Goal: Task Accomplishment & Management: Manage account settings

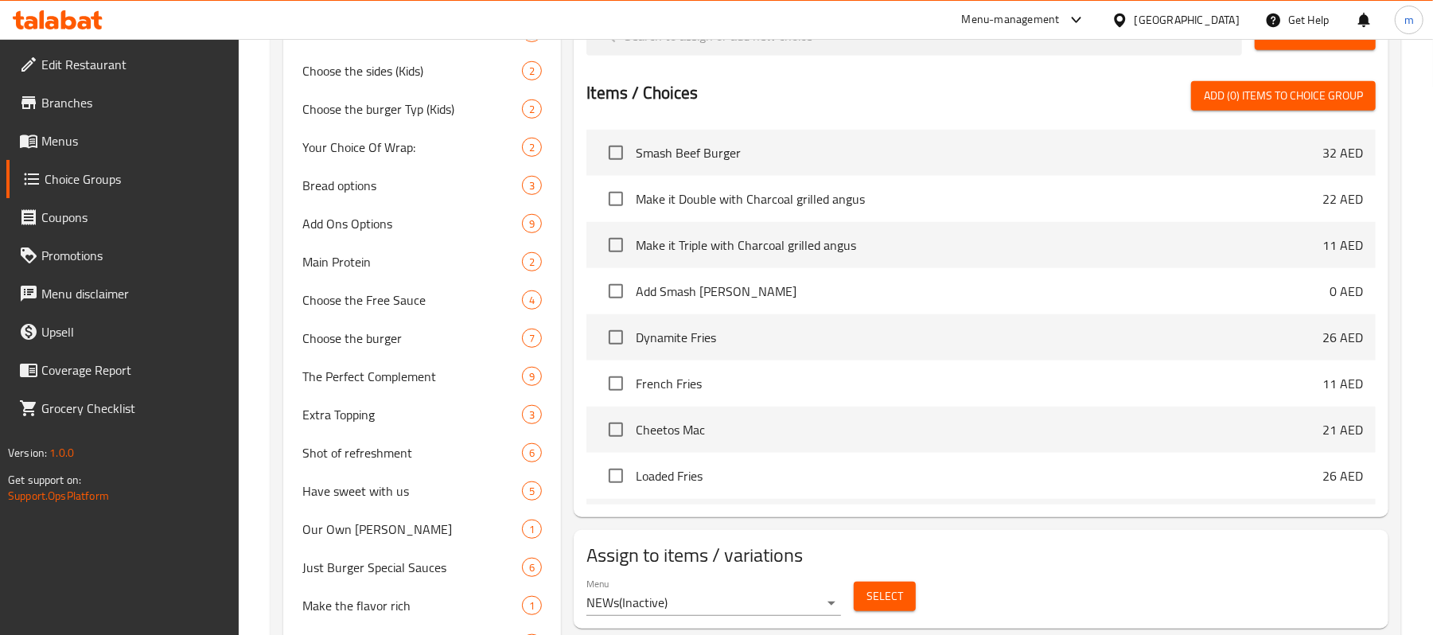
scroll to position [1209, 0]
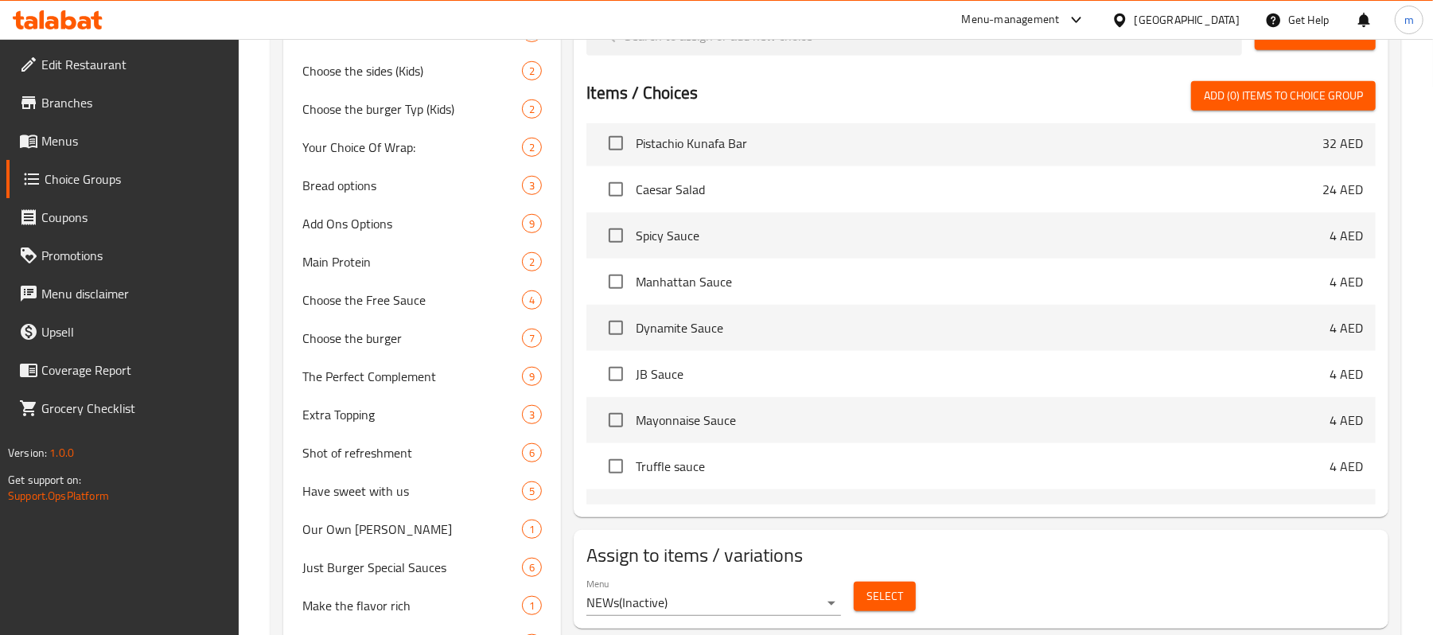
click at [80, 25] on icon at bounding box center [85, 23] width 14 height 14
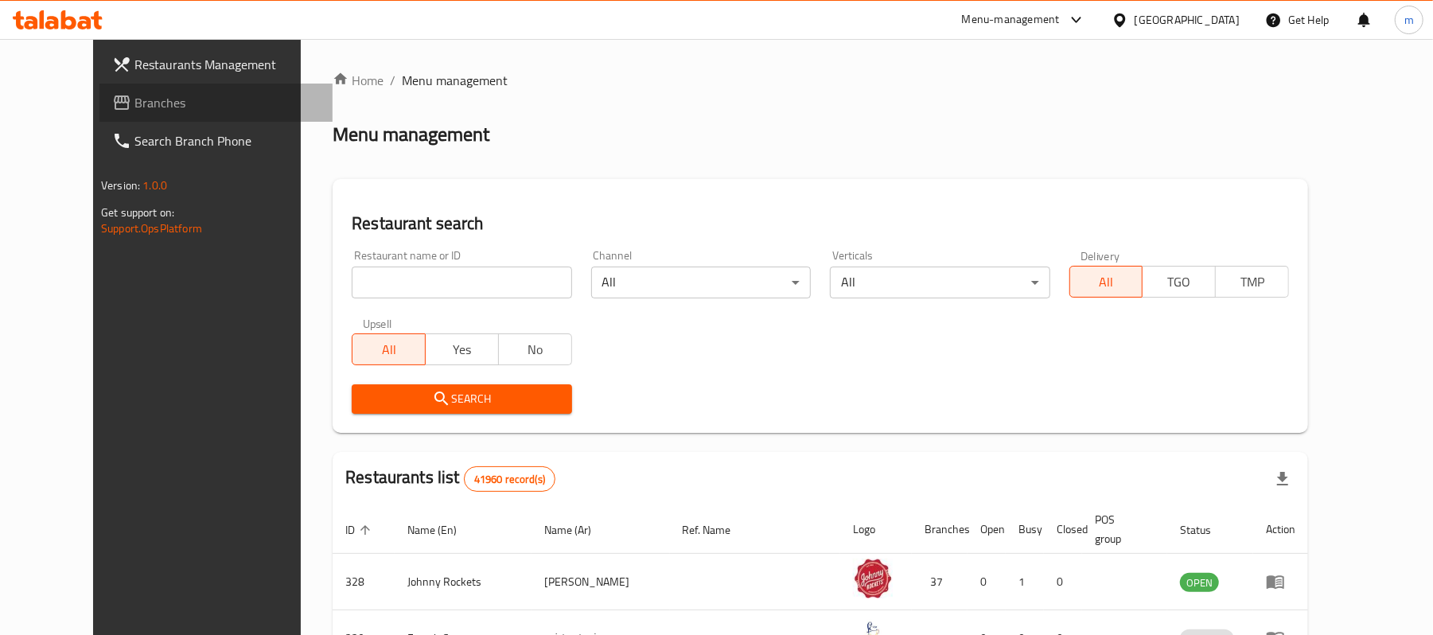
click at [134, 103] on span "Branches" at bounding box center [226, 102] width 185 height 19
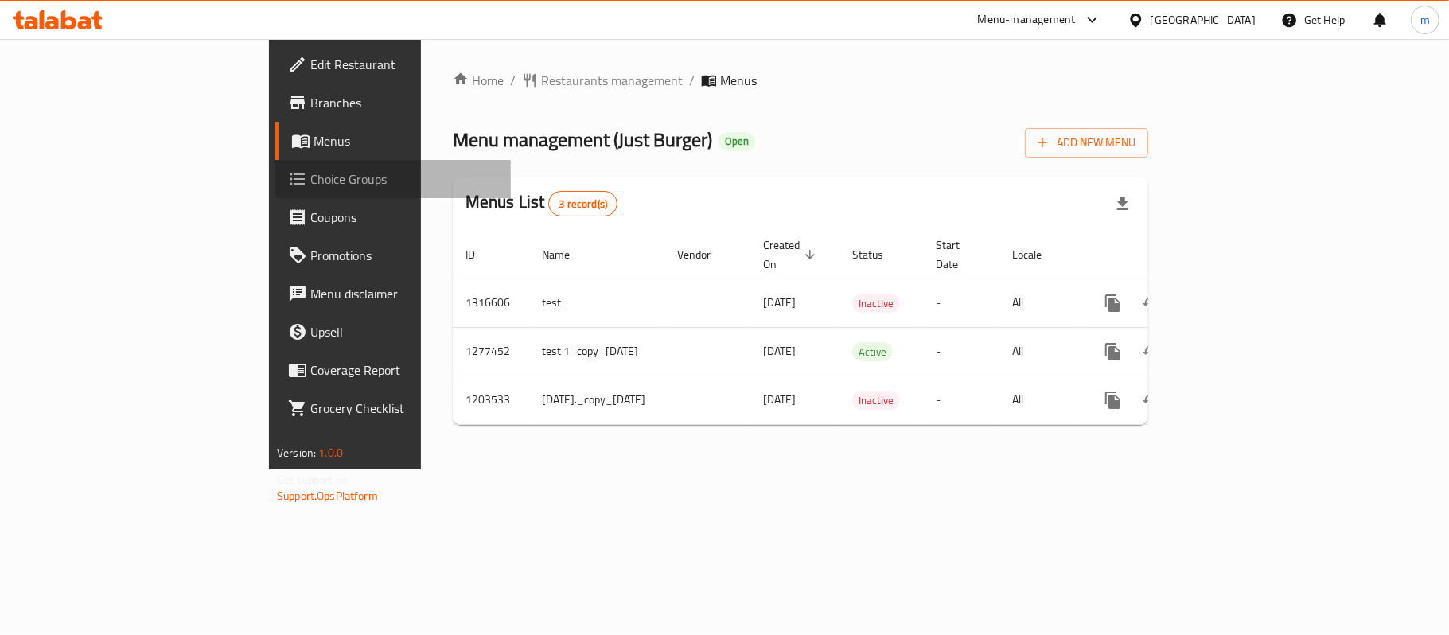
click at [310, 173] on span "Choice Groups" at bounding box center [404, 178] width 188 height 19
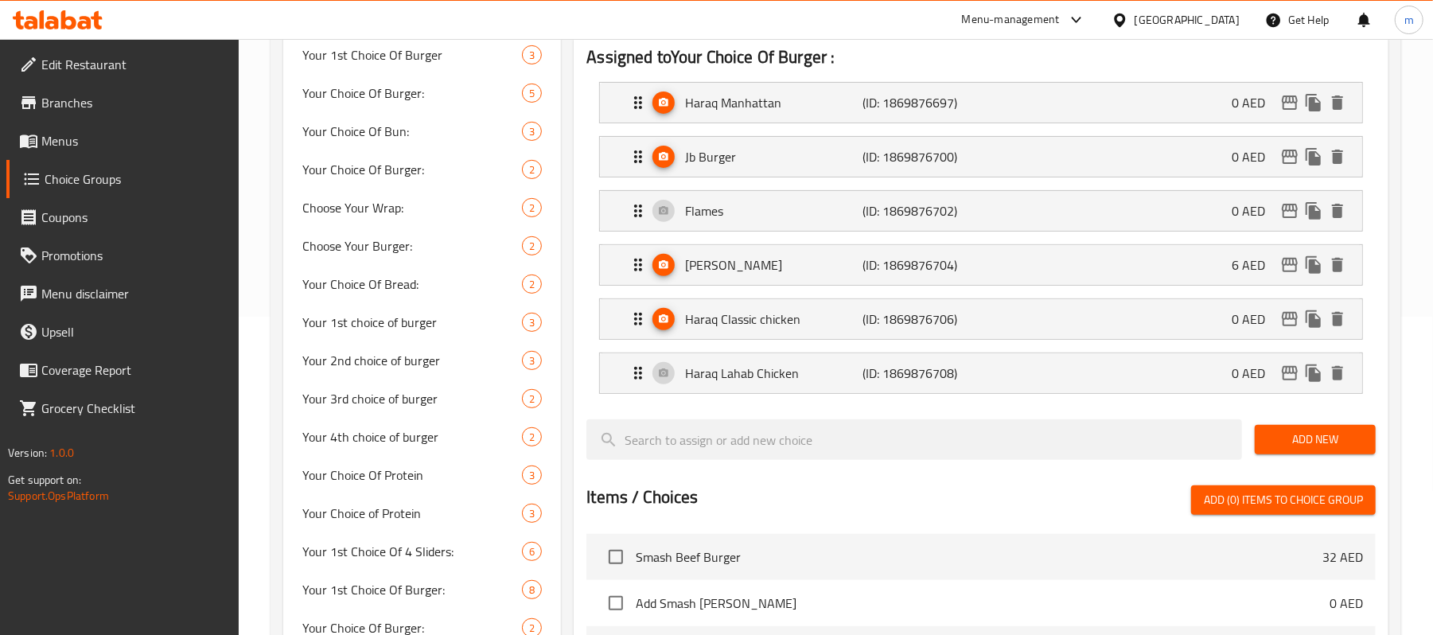
scroll to position [212, 0]
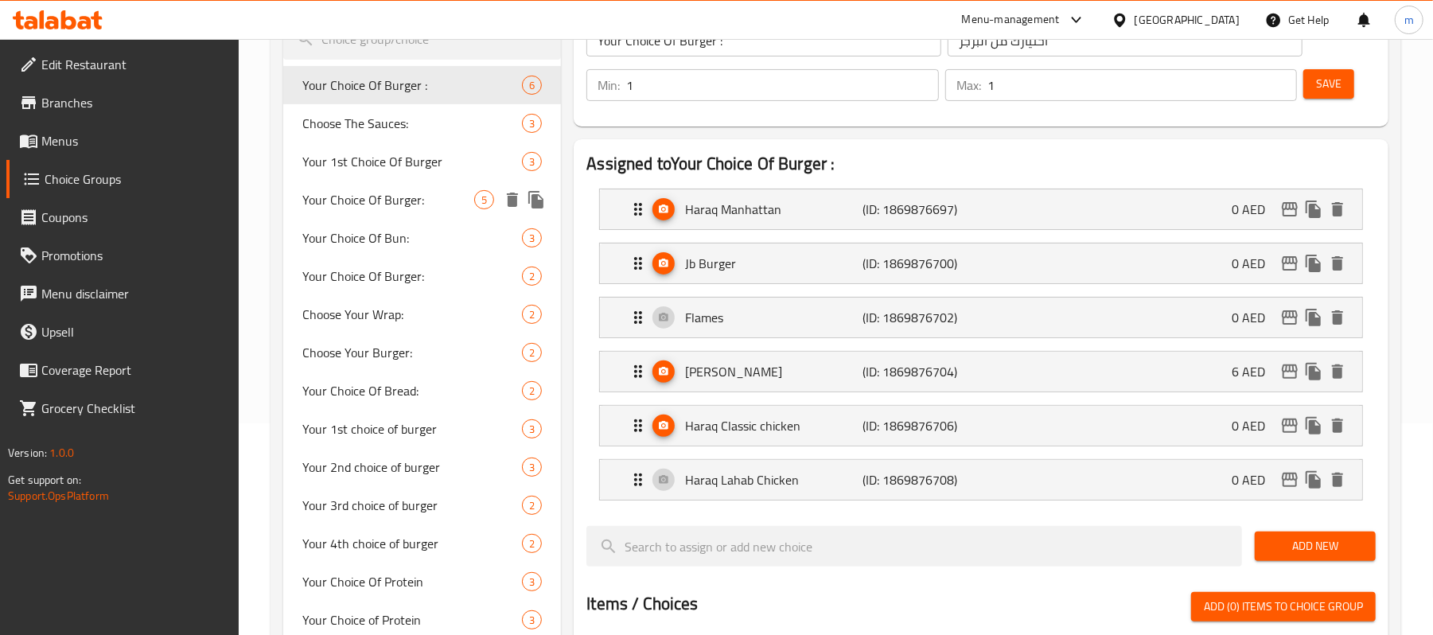
drag, startPoint x: 459, startPoint y: 204, endPoint x: 430, endPoint y: 202, distance: 28.7
click at [459, 204] on span "Your Choice Of Burger:" at bounding box center [388, 199] width 172 height 19
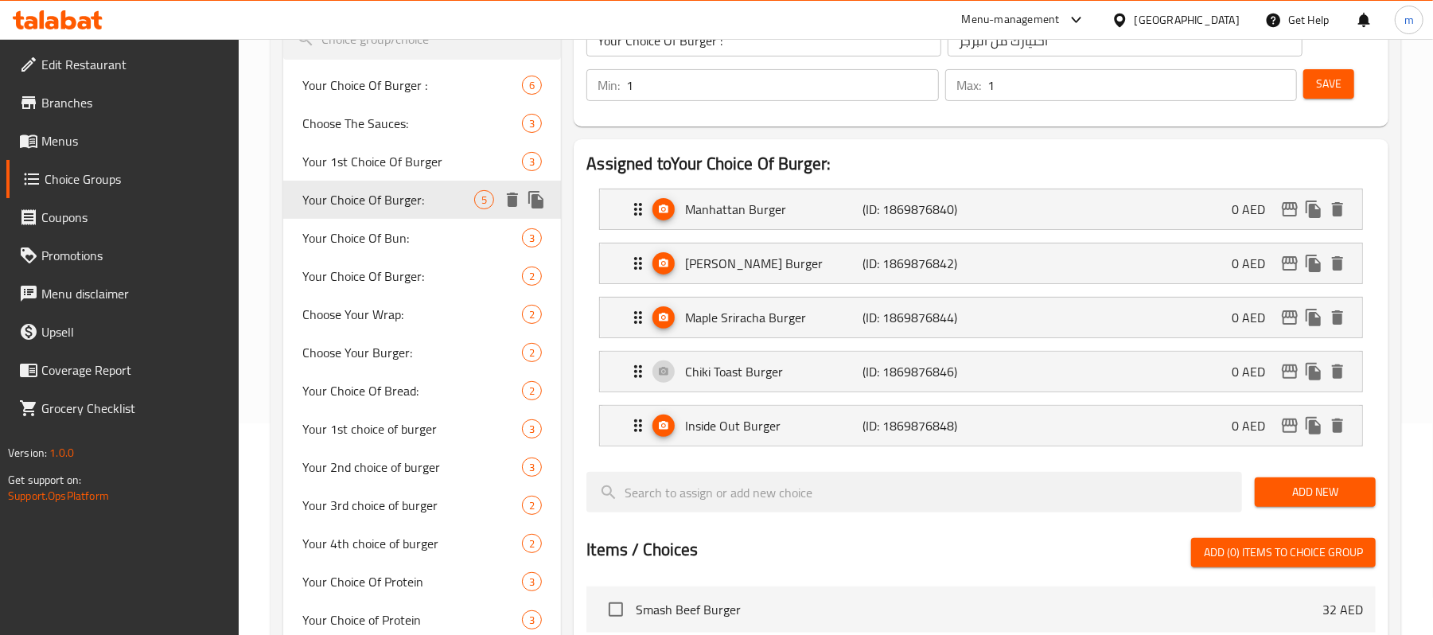
type input "Your Choice Of Burger:"
type input "اختيارك من برجر:"
type input "4"
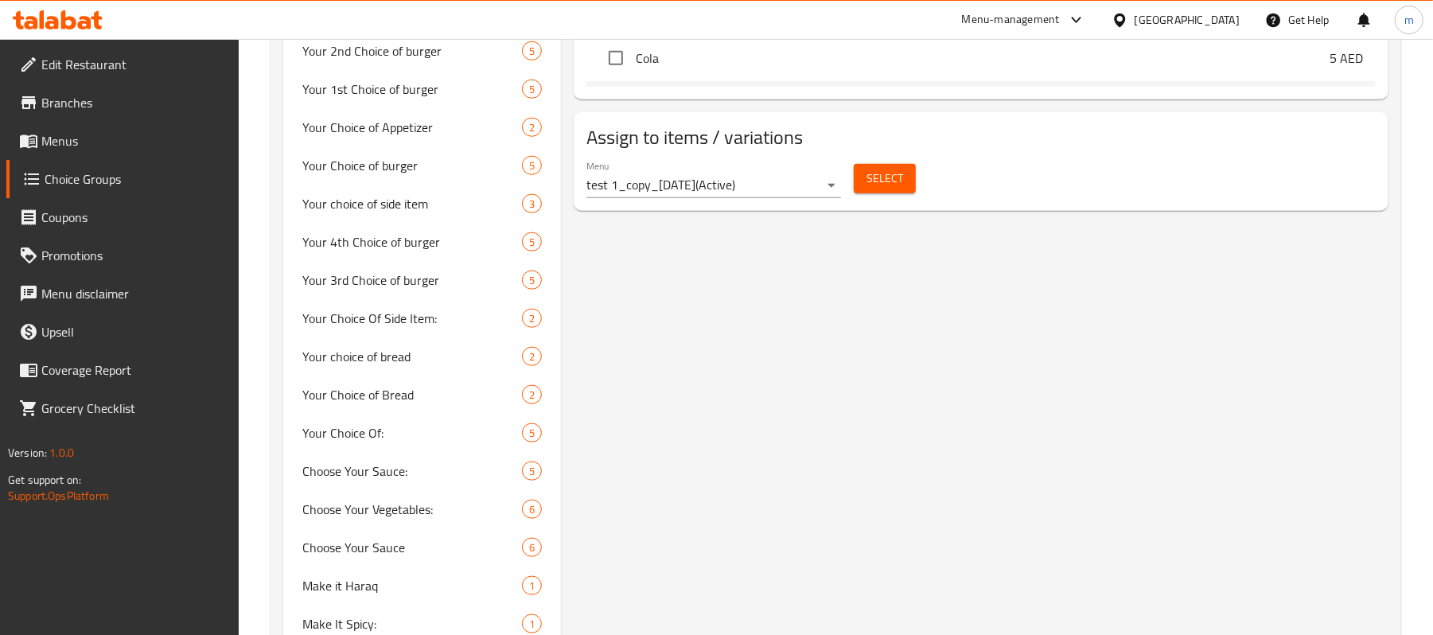
scroll to position [1082, 0]
click at [100, 25] on icon at bounding box center [58, 19] width 90 height 19
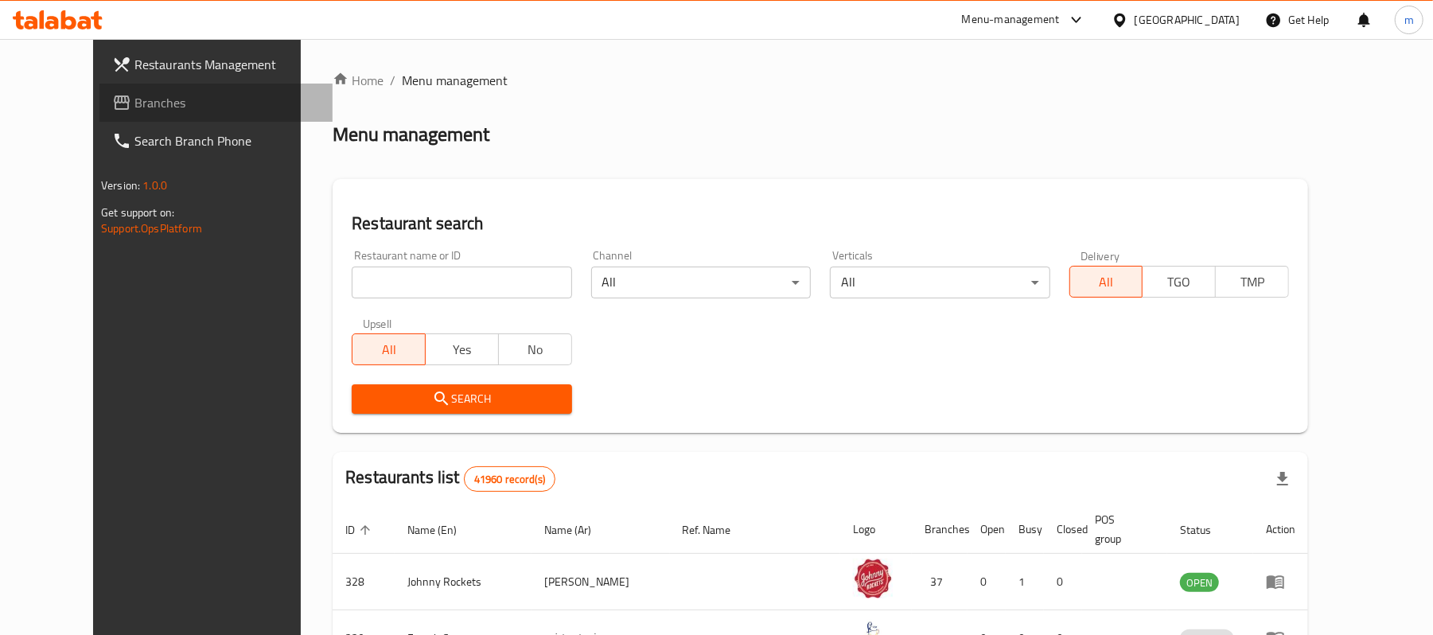
click at [99, 116] on link "Branches" at bounding box center [215, 103] width 233 height 38
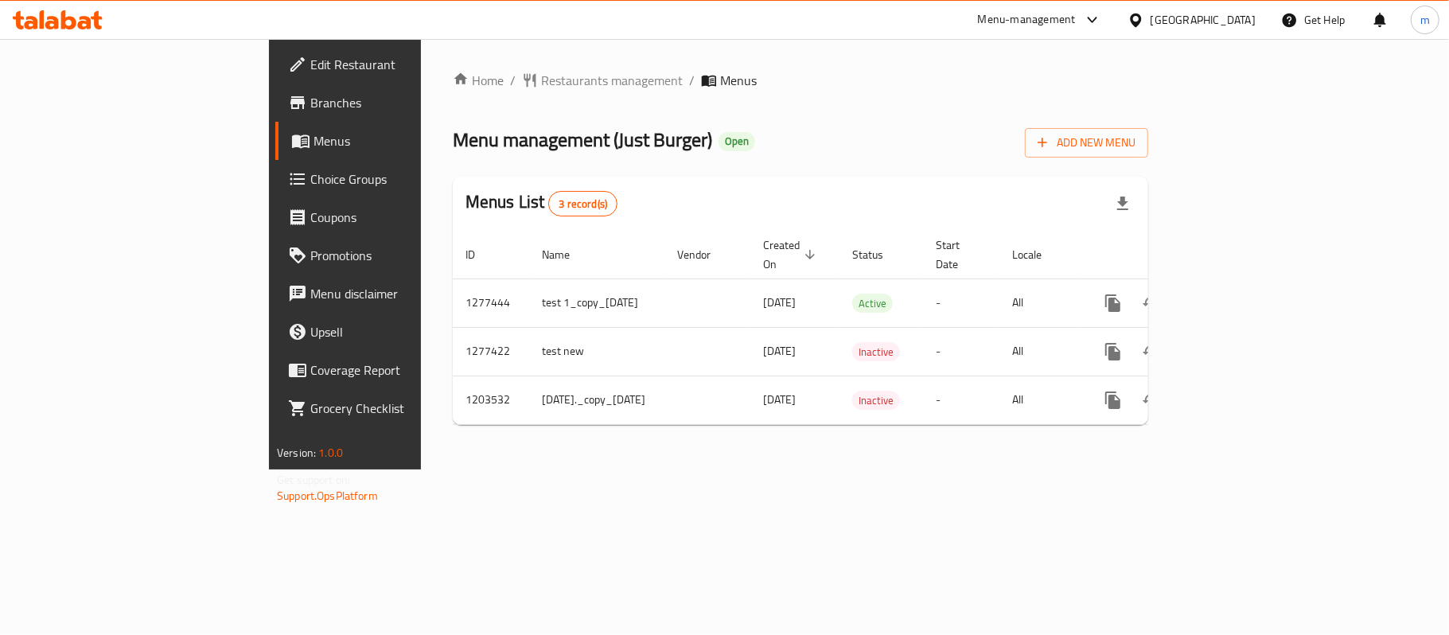
click at [310, 188] on span "Choice Groups" at bounding box center [404, 178] width 188 height 19
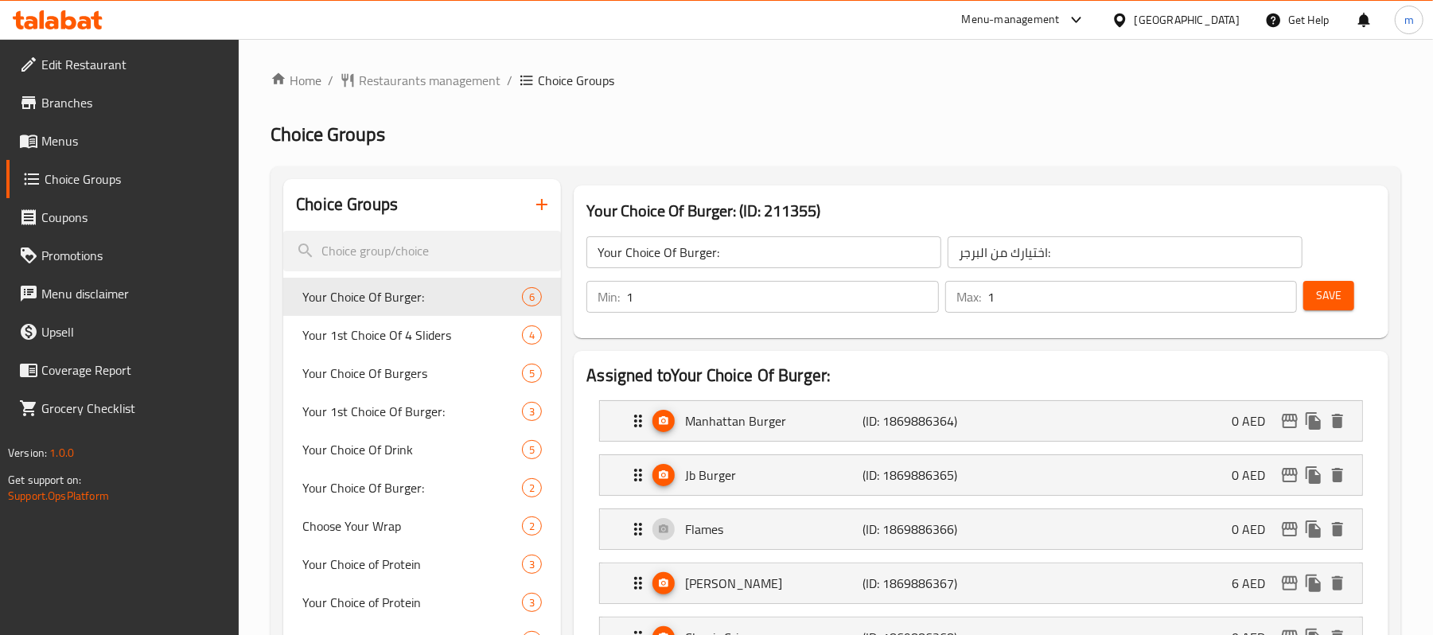
click at [772, 132] on h2 "Choice Groups" at bounding box center [835, 134] width 1130 height 25
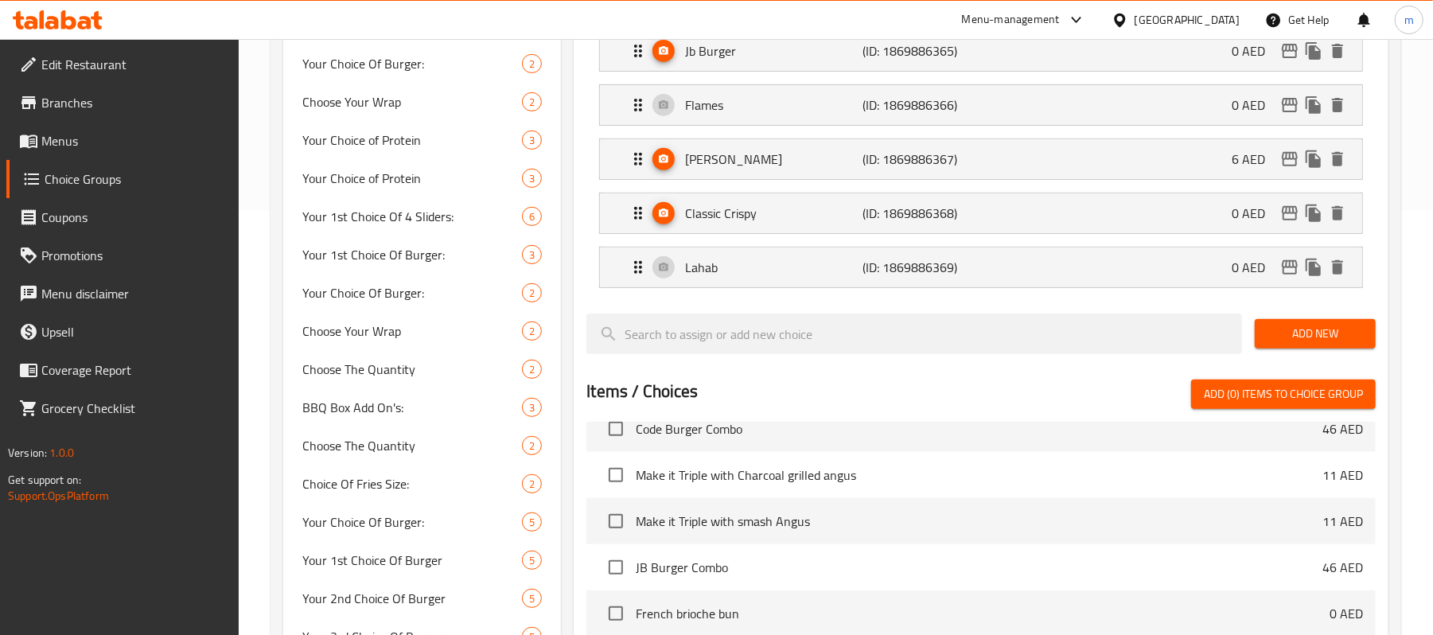
scroll to position [1620, 0]
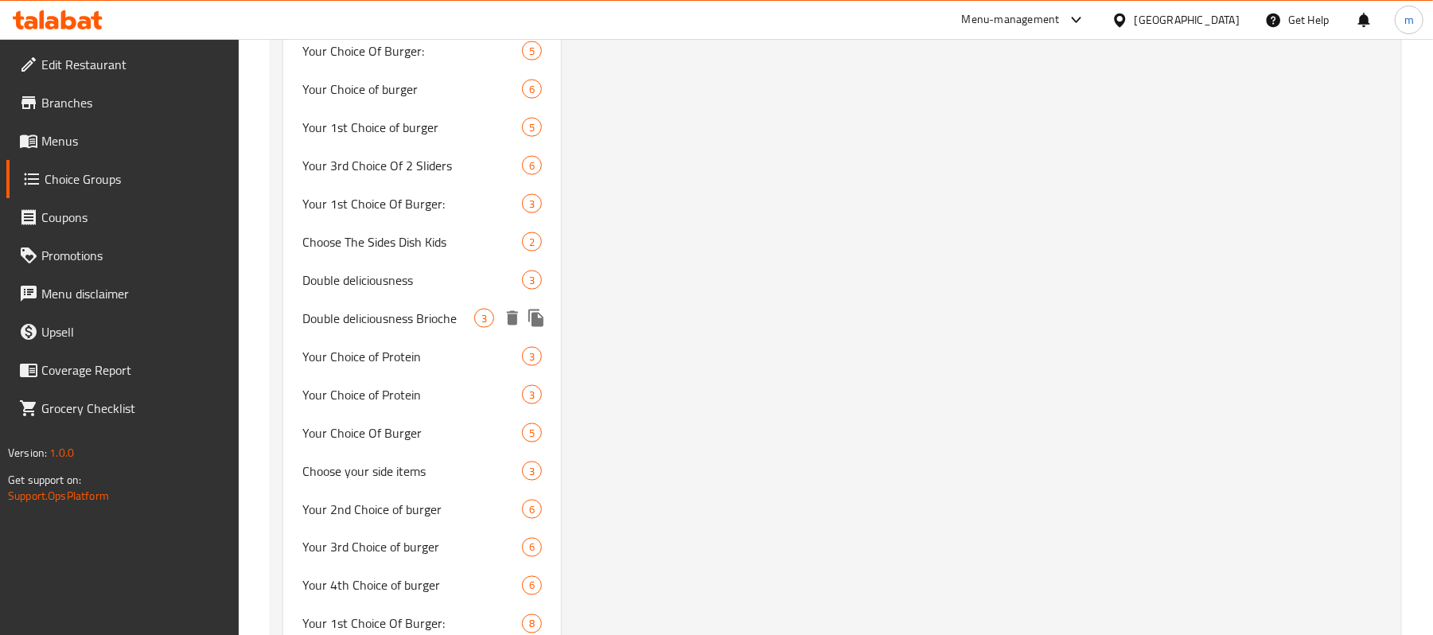
drag, startPoint x: 369, startPoint y: 310, endPoint x: 1033, endPoint y: 46, distance: 714.0
click at [369, 310] on span "Double deliciousness Brioche" at bounding box center [388, 318] width 172 height 19
type input "Double deliciousness Brioche"
type input "لذة دبل بريوش"
type input "0"
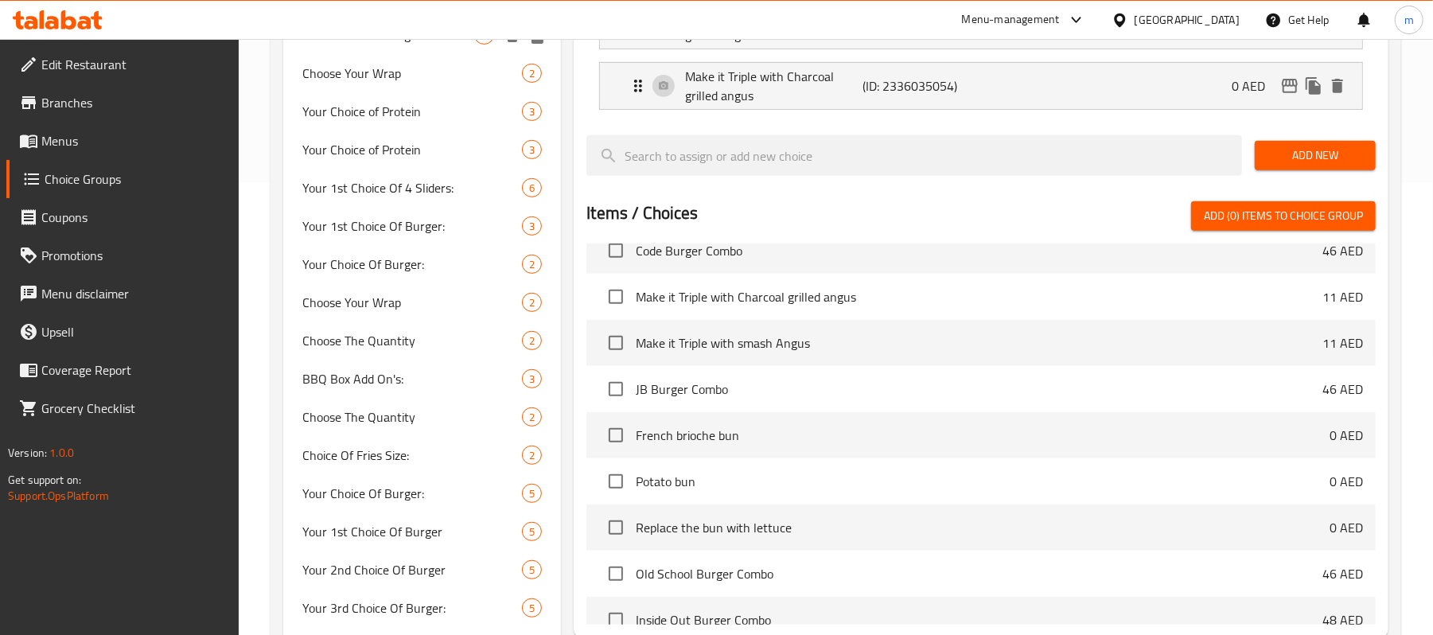
scroll to position [453, 0]
click at [45, 21] on icon at bounding box center [58, 19] width 90 height 19
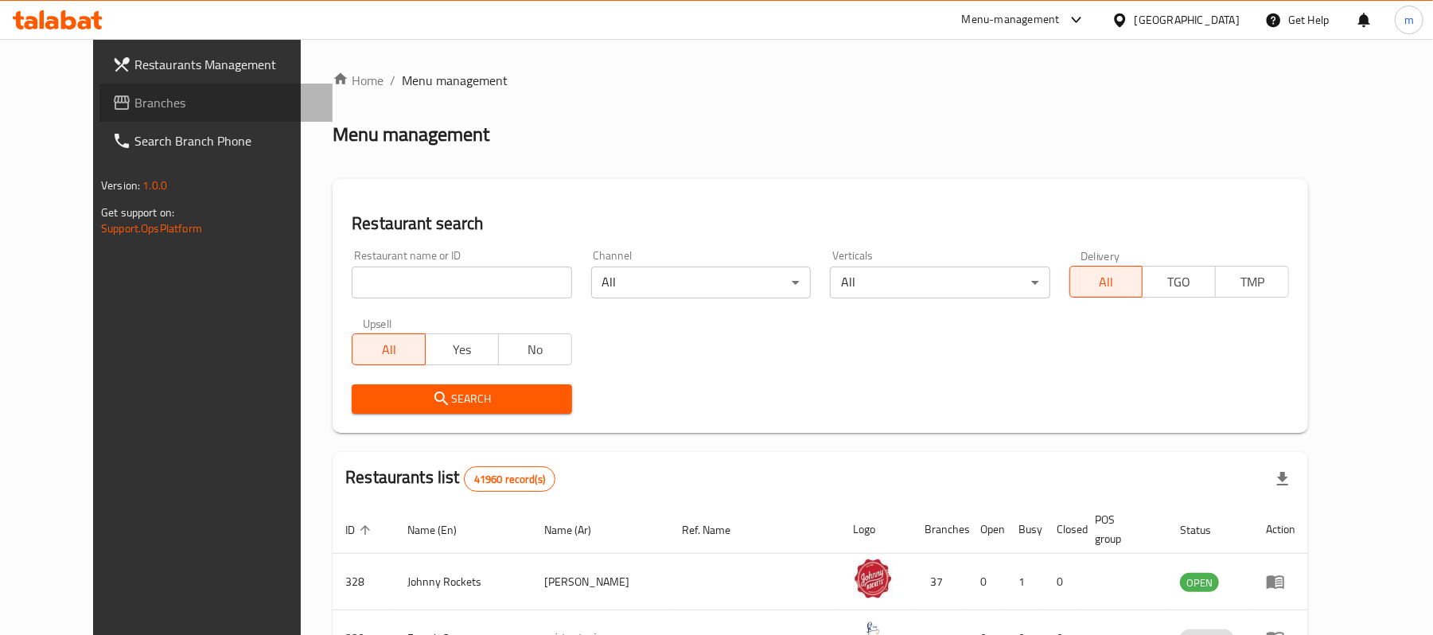
click at [99, 88] on link "Branches" at bounding box center [215, 103] width 233 height 38
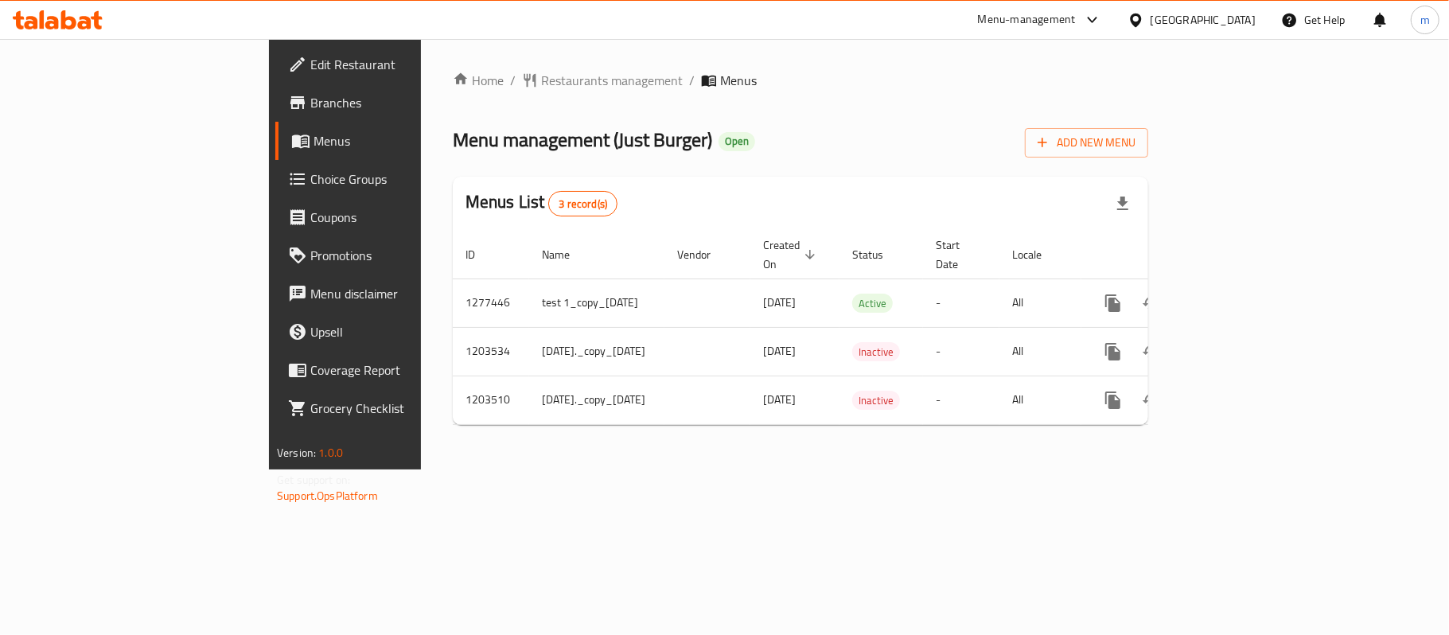
click at [310, 188] on span "Choice Groups" at bounding box center [404, 178] width 188 height 19
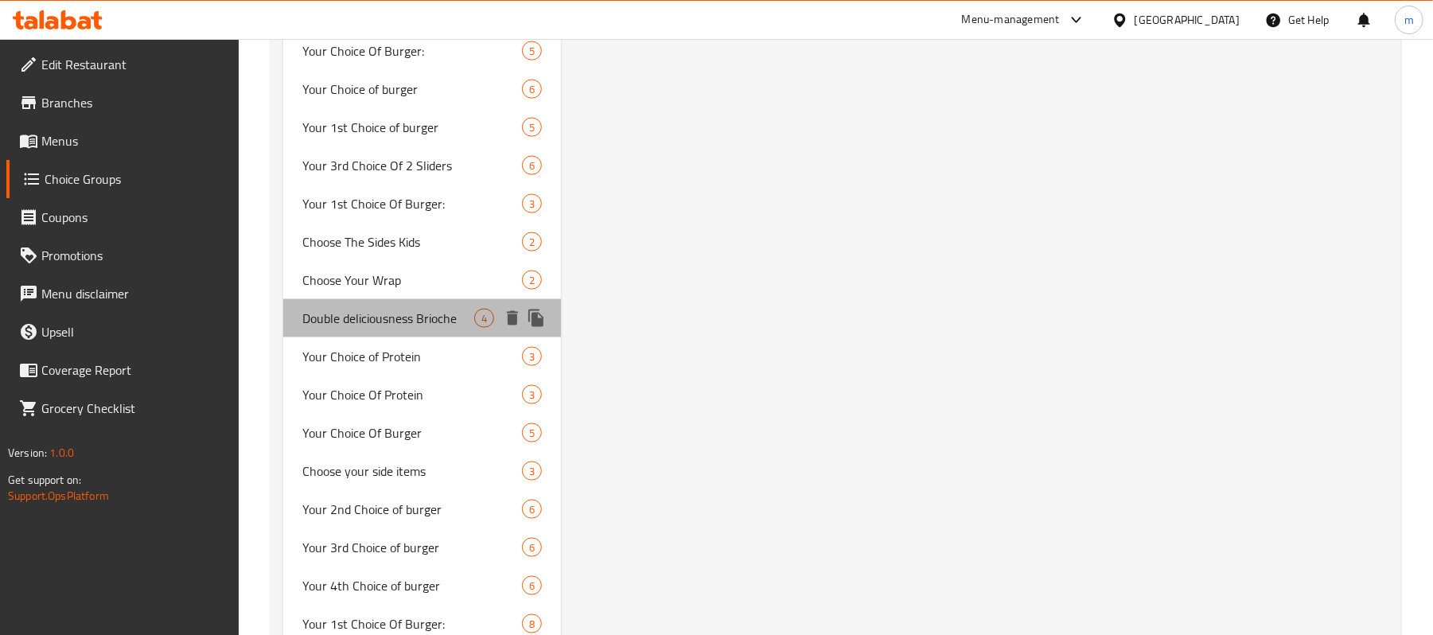
click at [449, 322] on span "Double deliciousness Brioche" at bounding box center [388, 318] width 172 height 19
type input "Double deliciousness Brioche"
type input "لذة دبل بريوش"
type input "0"
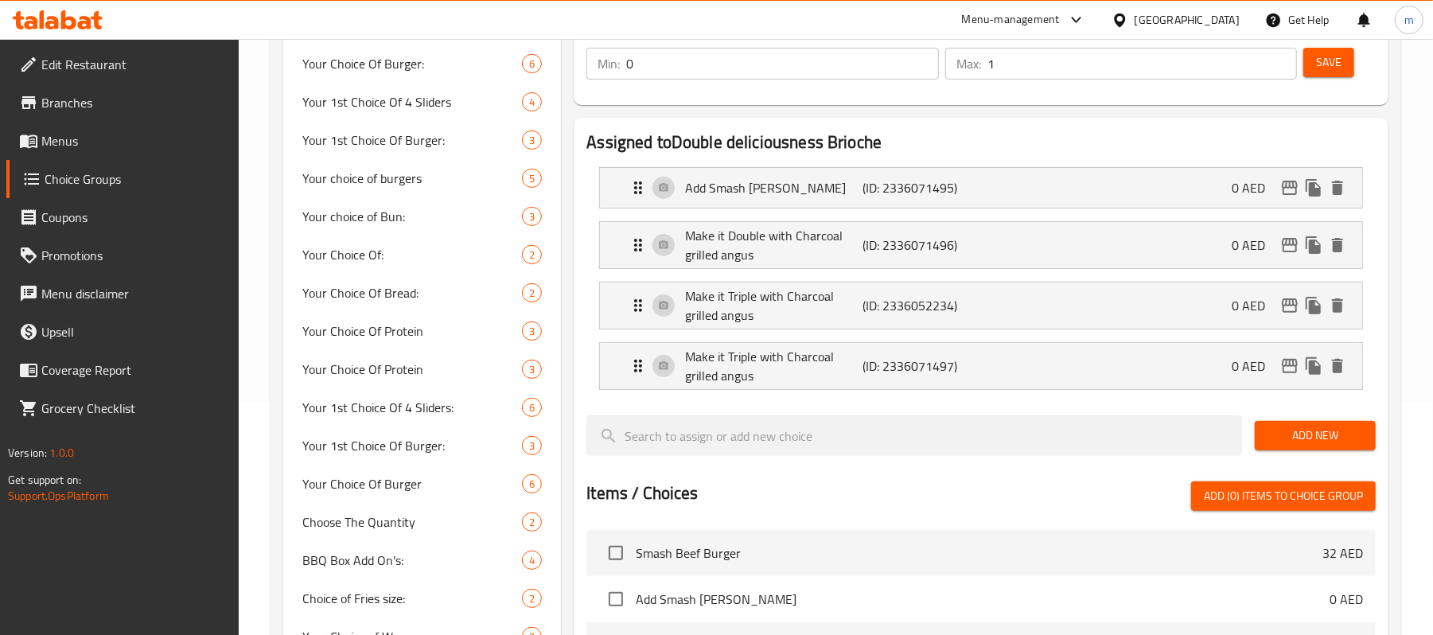
scroll to position [0, 0]
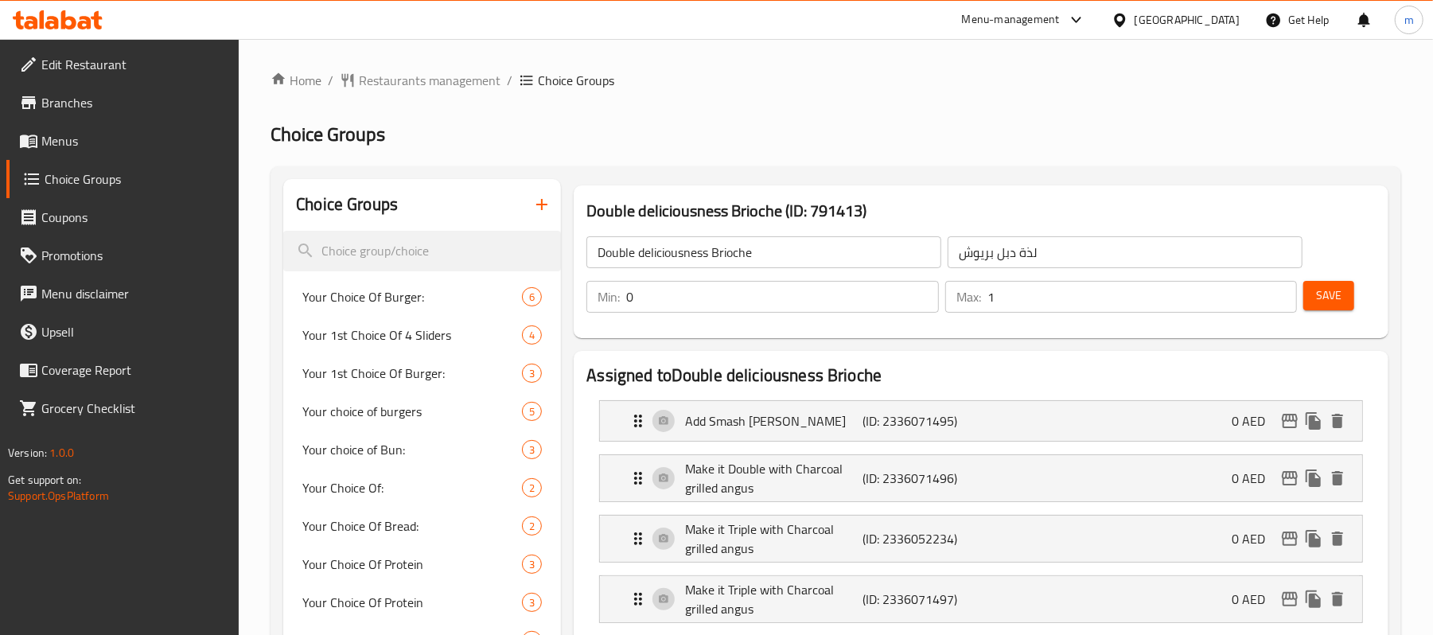
click at [660, 138] on h2 "Choice Groups" at bounding box center [835, 134] width 1130 height 25
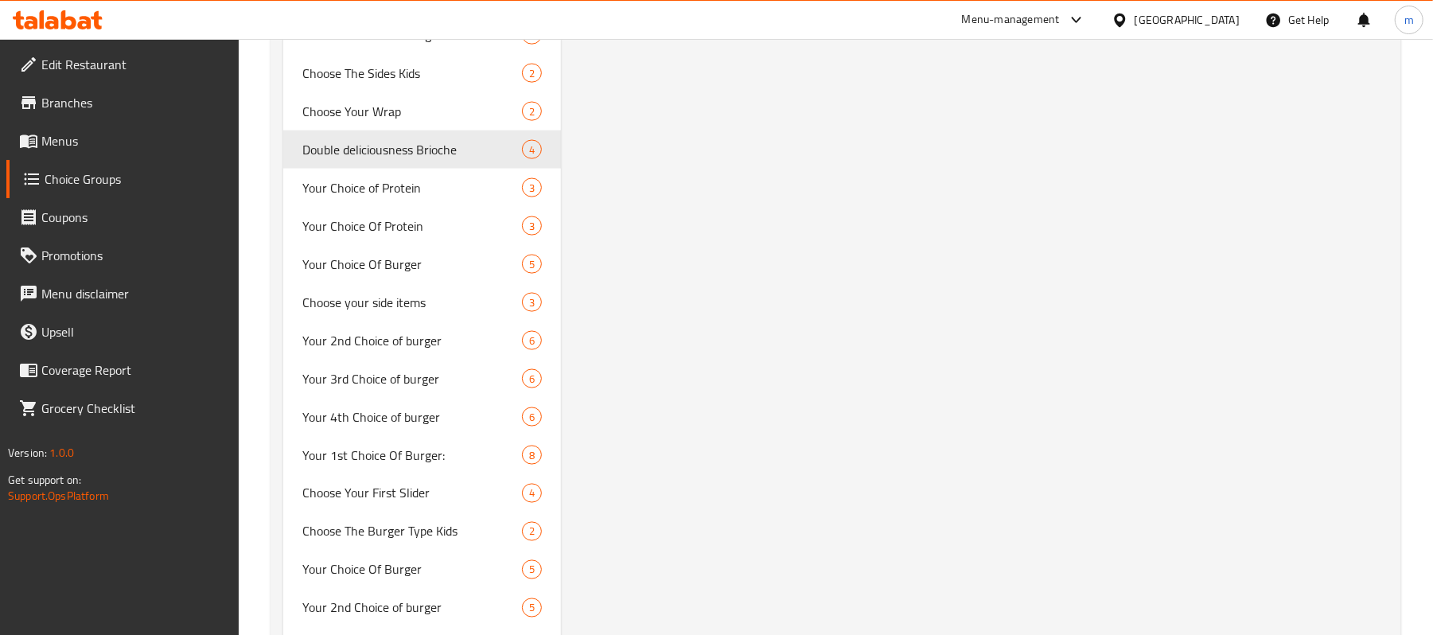
scroll to position [1379, 0]
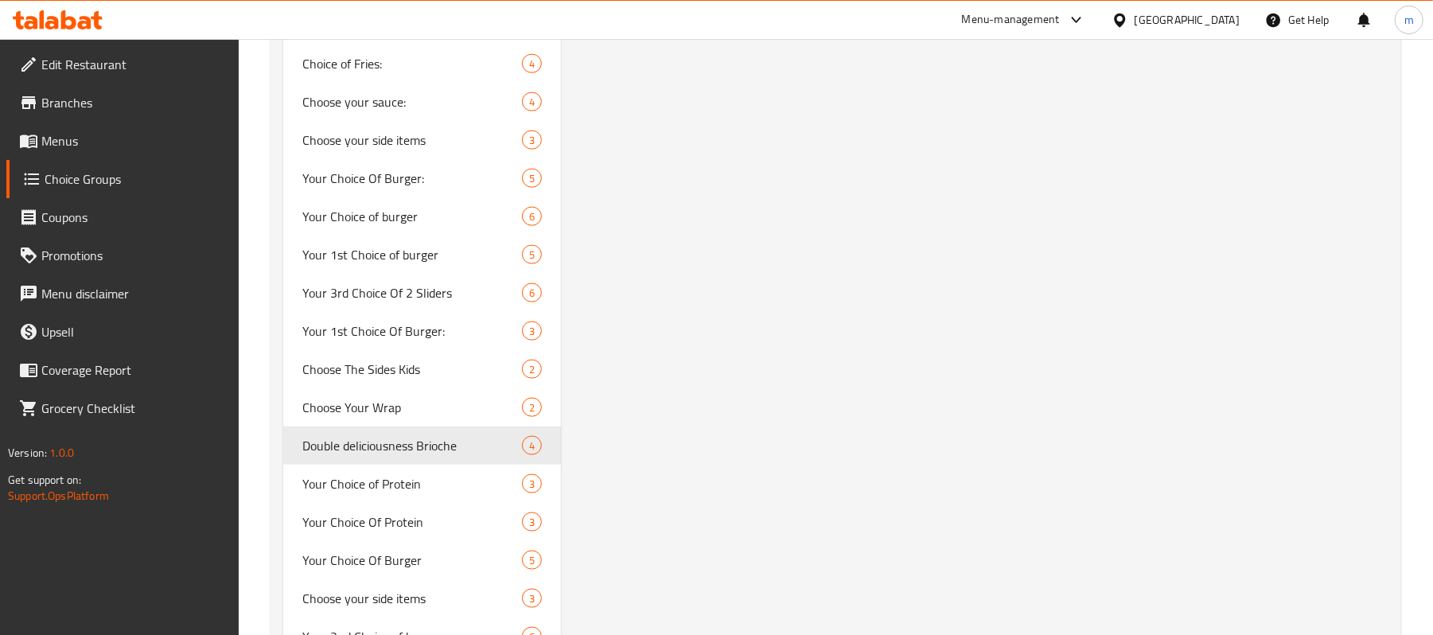
click at [84, 169] on span "Choice Groups" at bounding box center [136, 178] width 182 height 19
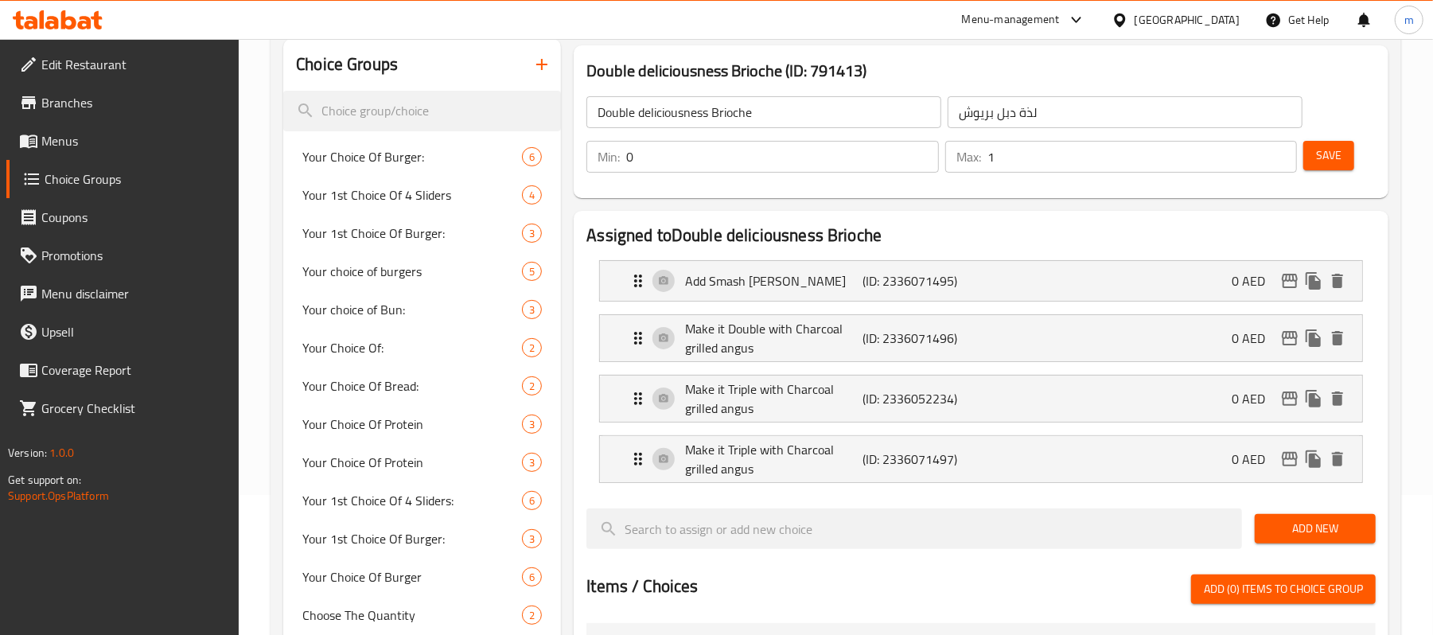
scroll to position [106, 0]
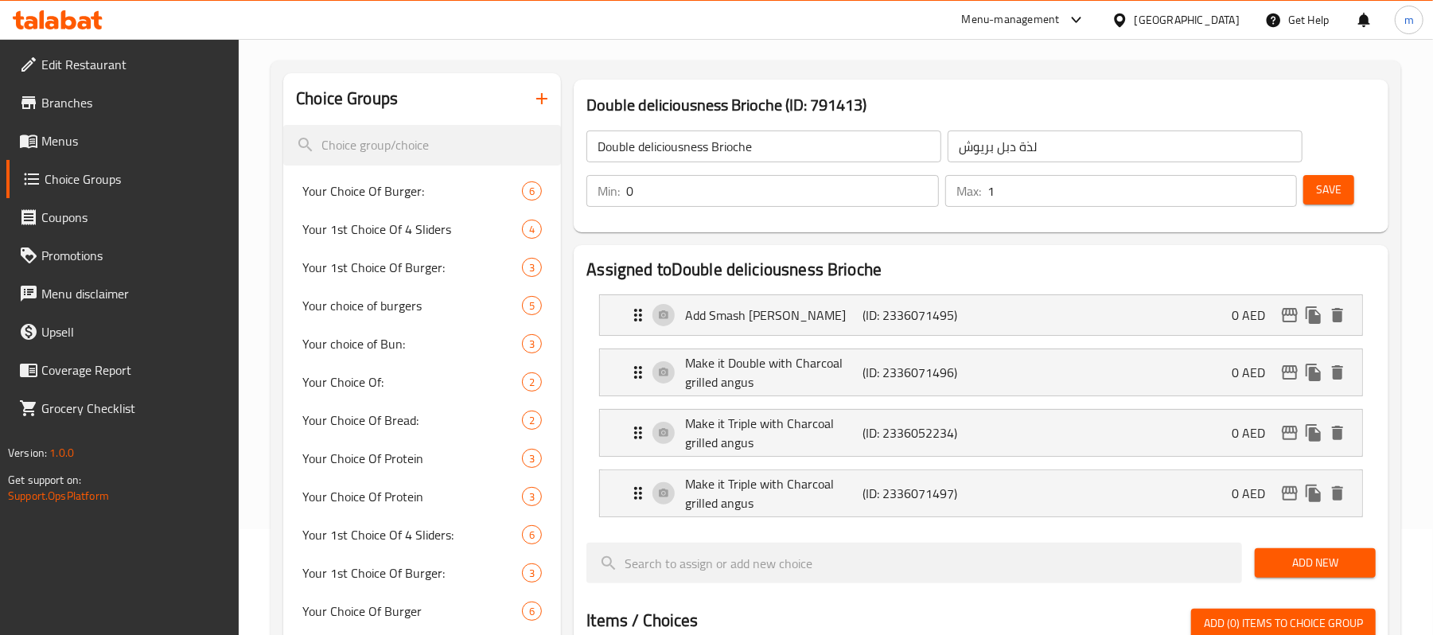
click at [58, 33] on div at bounding box center [57, 20] width 115 height 32
click at [60, 26] on icon at bounding box center [58, 19] width 90 height 19
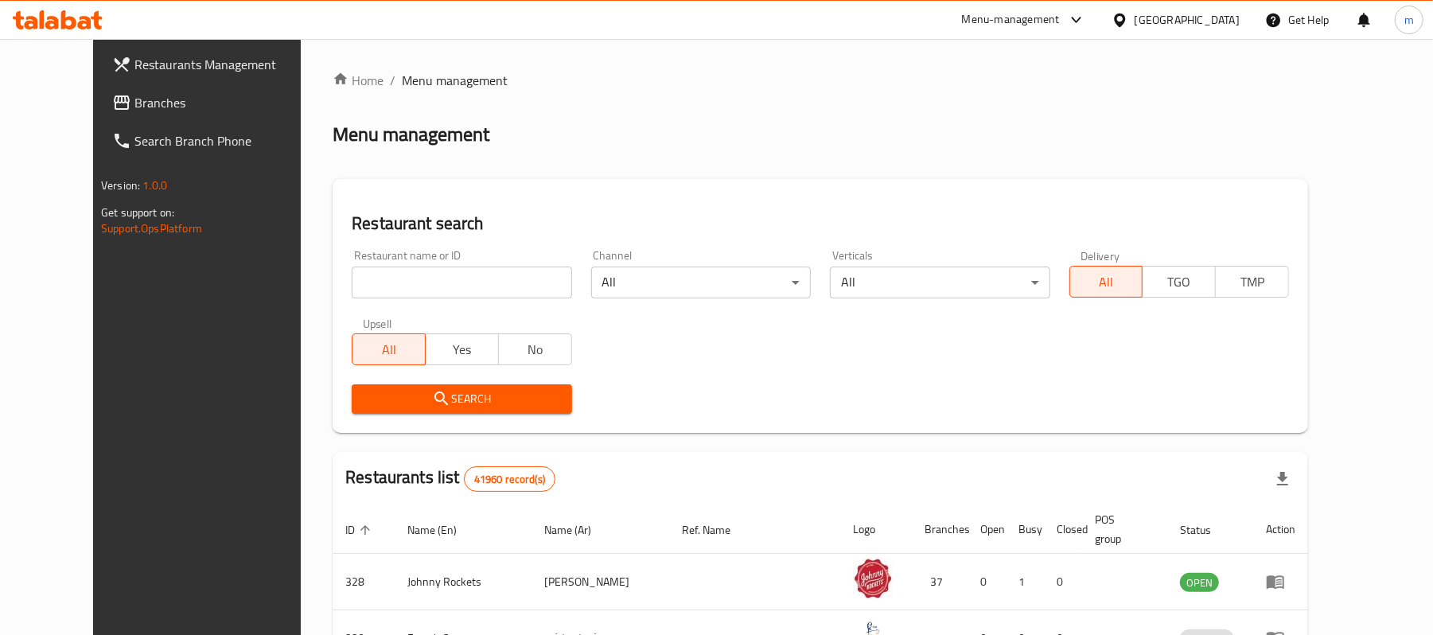
click at [100, 115] on link "Branches" at bounding box center [215, 103] width 233 height 38
click at [115, 112] on link "Branches" at bounding box center [208, 103] width 248 height 38
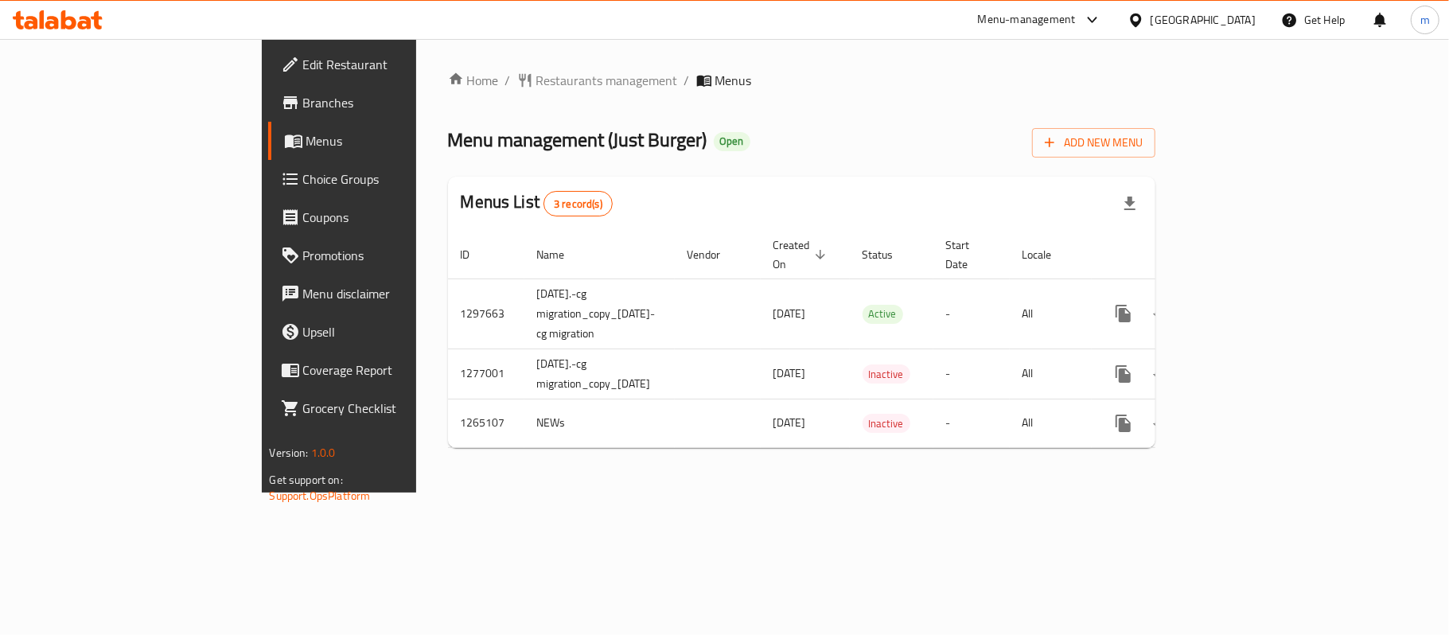
click at [303, 177] on span "Choice Groups" at bounding box center [397, 178] width 188 height 19
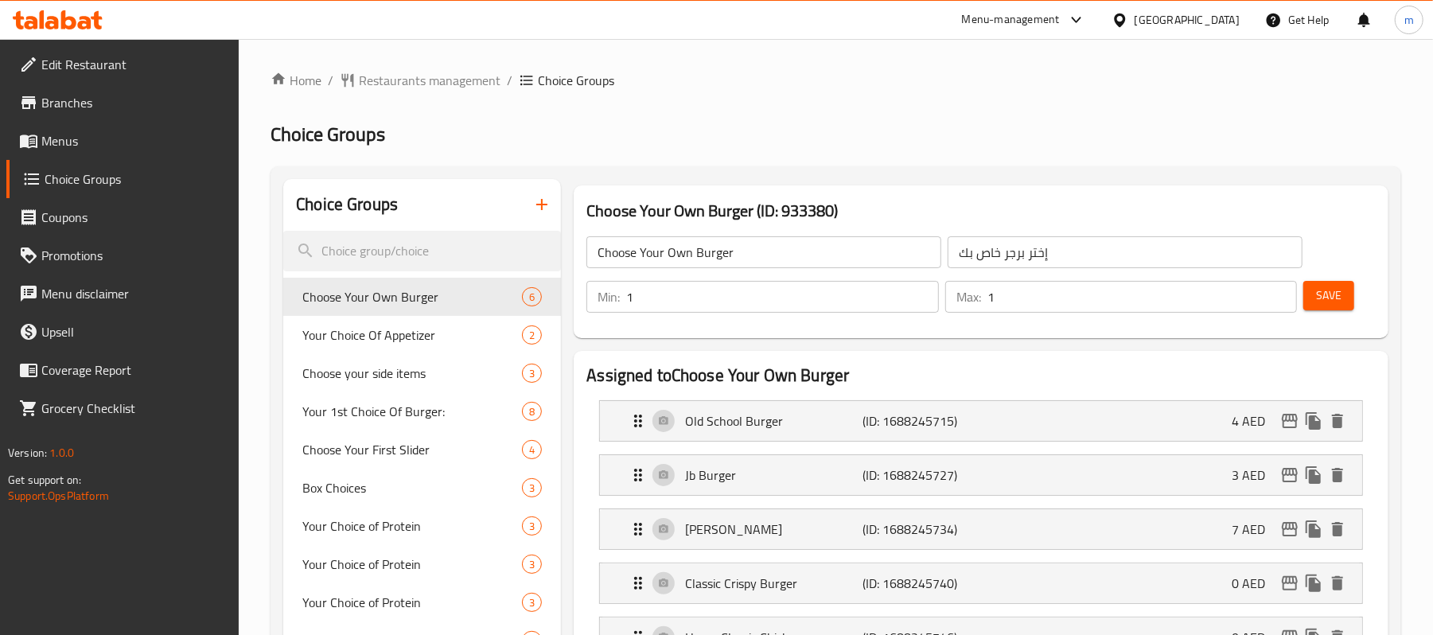
click at [831, 146] on h2 "Choice Groups" at bounding box center [835, 134] width 1130 height 25
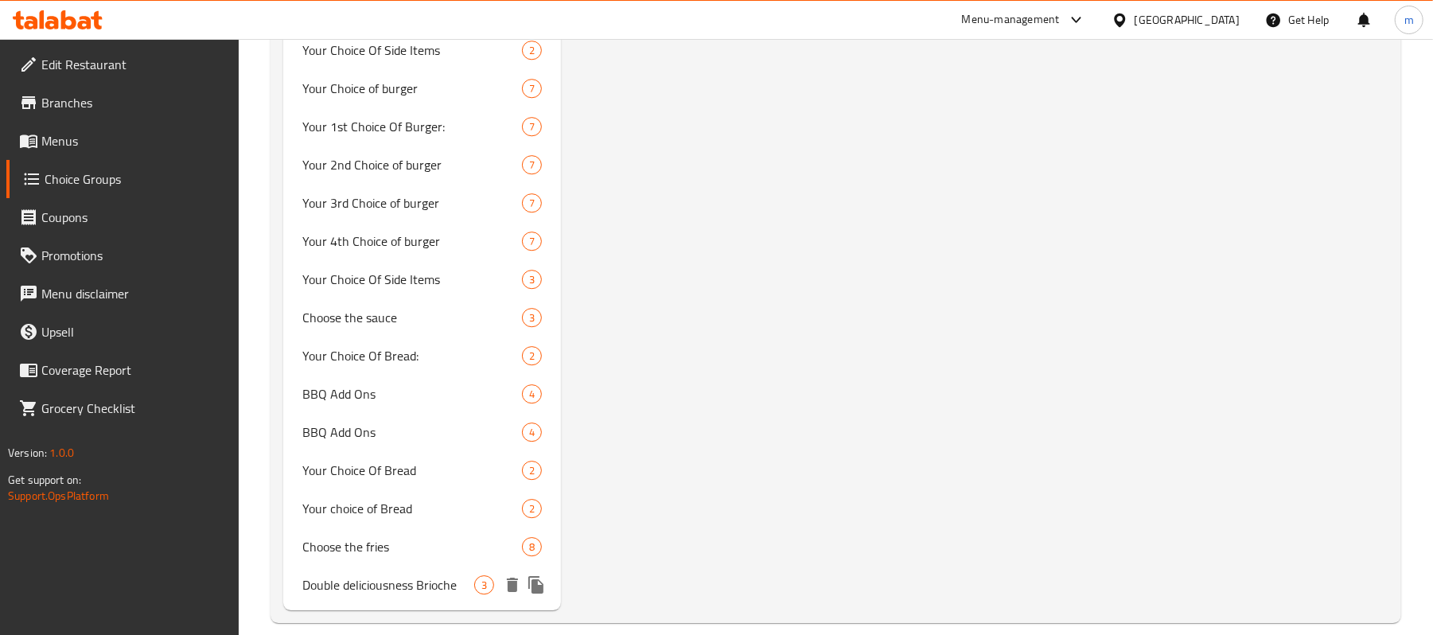
click at [409, 575] on span "Double deliciousness Brioche" at bounding box center [388, 584] width 172 height 19
type input "Double deliciousness Brioche"
type input "لذة دبل بريوش"
type input "0"
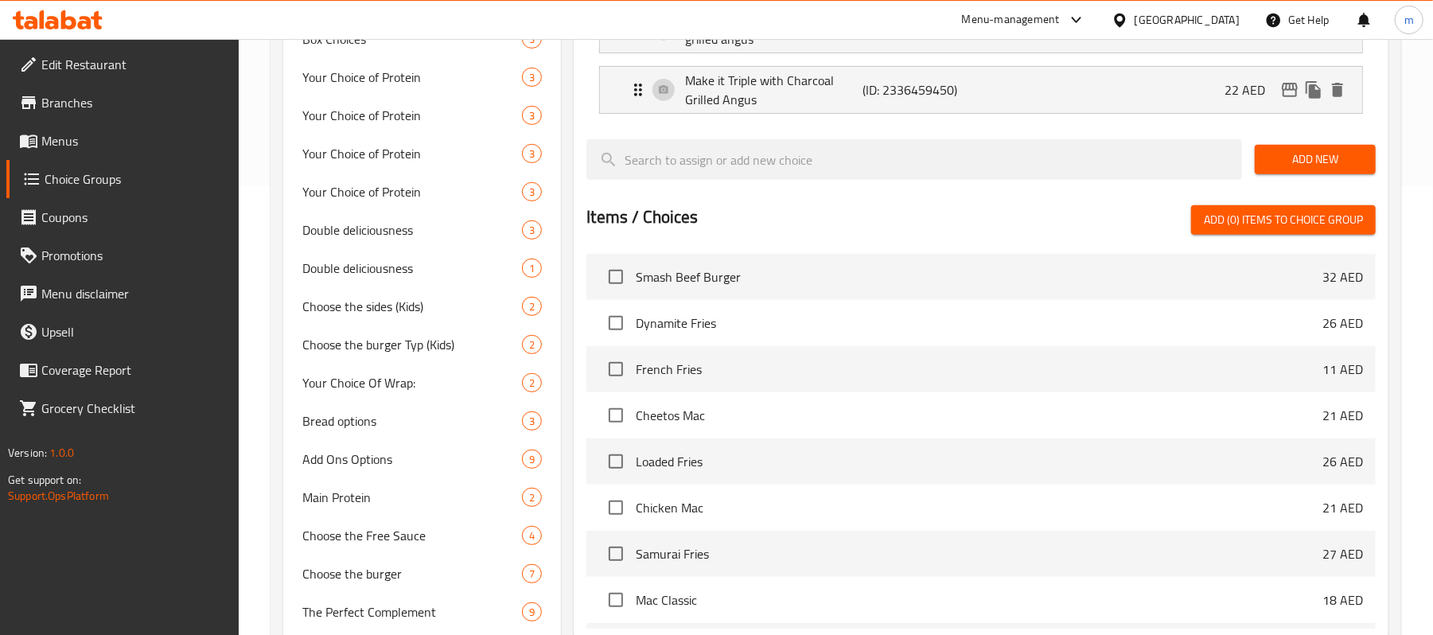
scroll to position [24, 0]
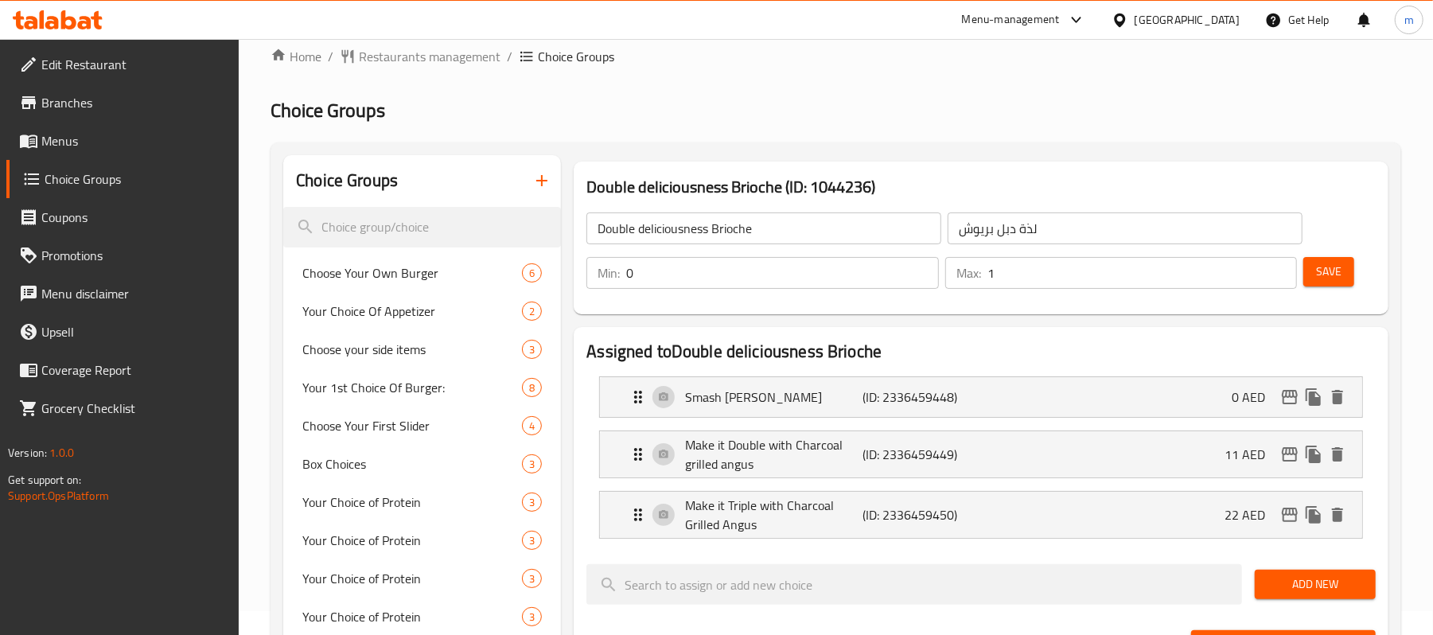
click at [84, 35] on div at bounding box center [57, 20] width 115 height 32
click at [108, 14] on div at bounding box center [57, 20] width 115 height 32
click at [77, 24] on icon at bounding box center [58, 19] width 90 height 19
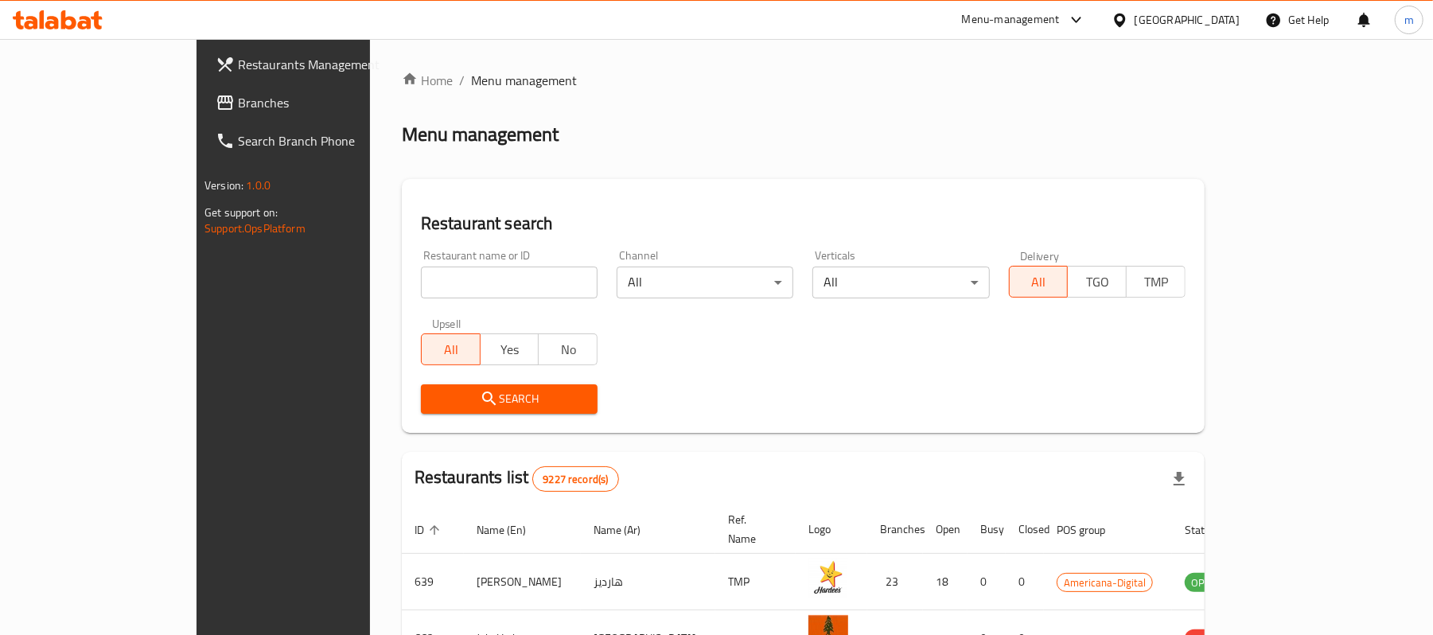
click at [238, 102] on span "Branches" at bounding box center [330, 102] width 185 height 19
